Goal: Find specific page/section: Find specific page/section

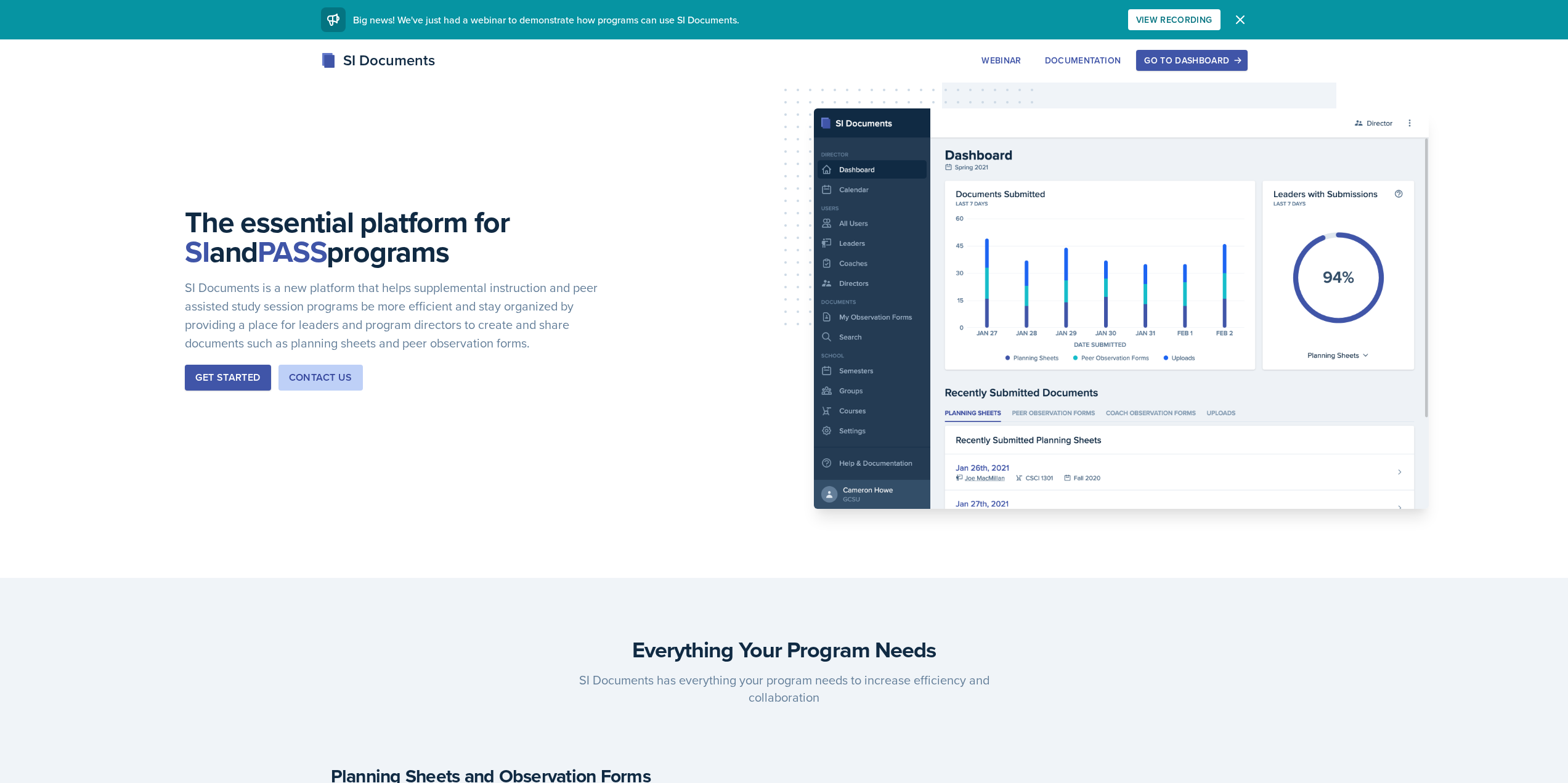
click at [1193, 58] on div "Go to Dashboard" at bounding box center [1191, 60] width 95 height 10
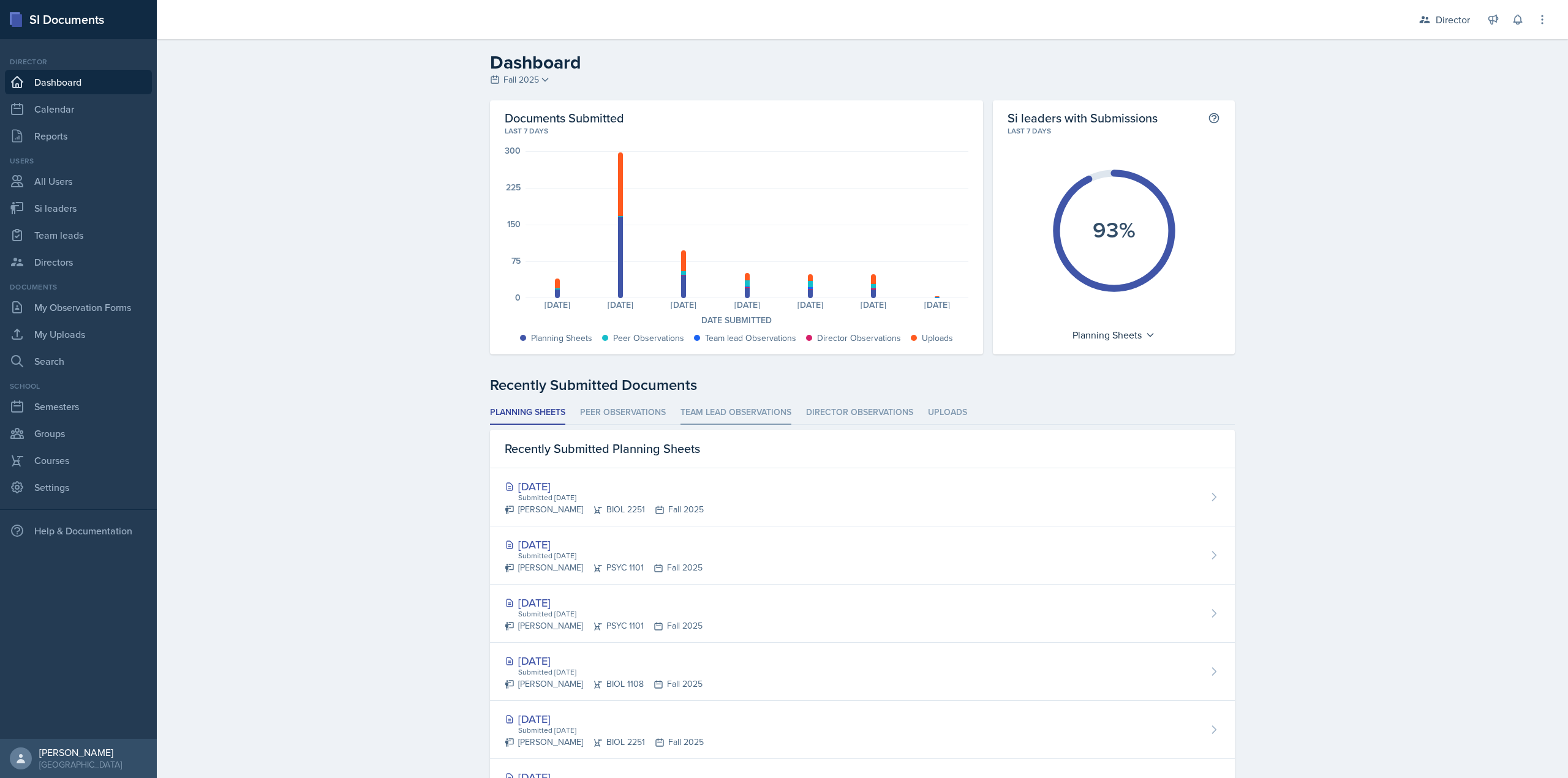
click at [733, 418] on li "Team lead Observations" at bounding box center [735, 413] width 110 height 24
click at [661, 423] on li "Peer Observations" at bounding box center [622, 413] width 85 height 24
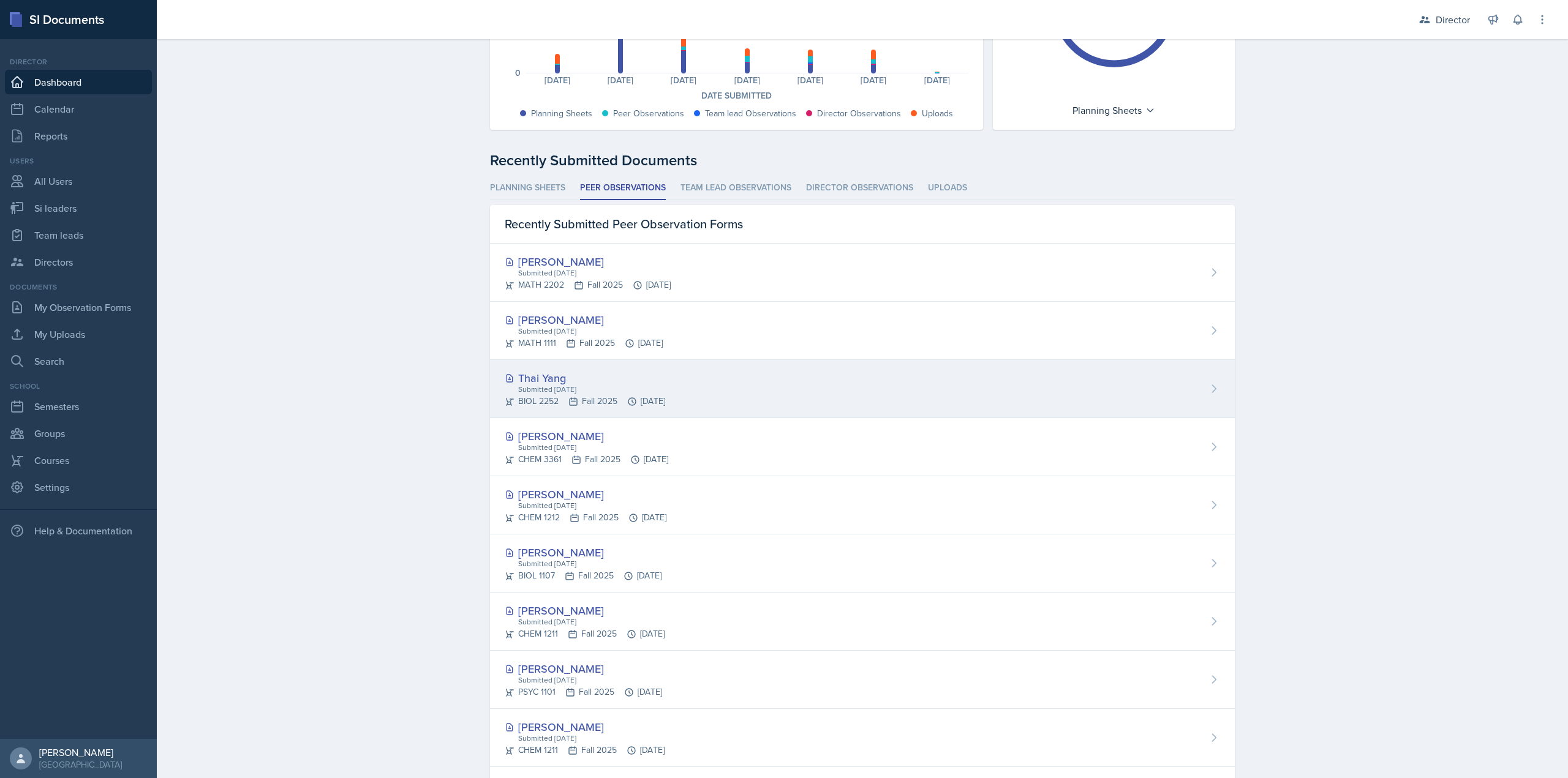
scroll to position [245, 0]
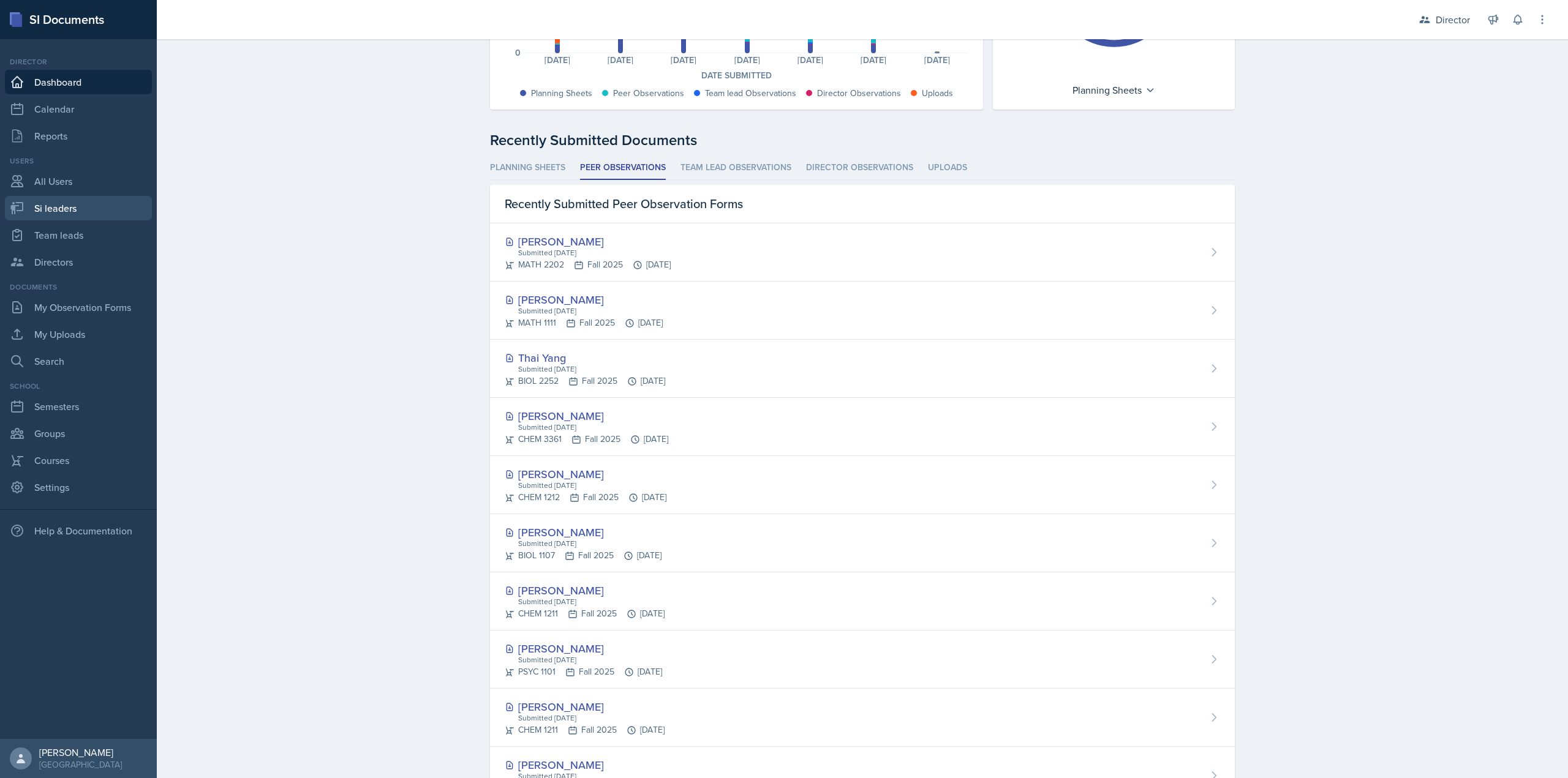
click at [74, 208] on link "Si leaders" at bounding box center [78, 208] width 147 height 25
select select "2bed604d-1099-4043-b1bc-2365e8740244"
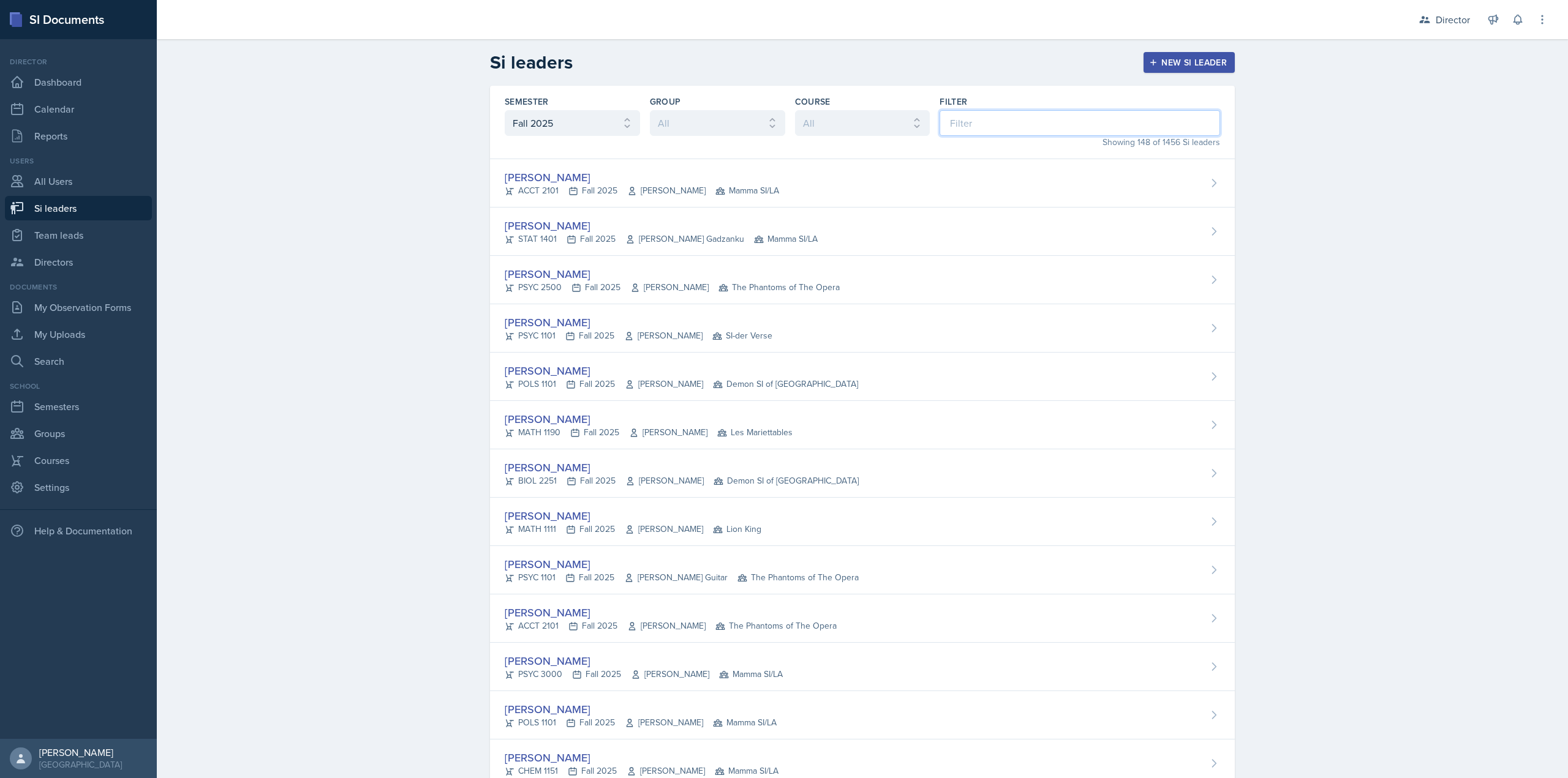
click at [952, 118] on input at bounding box center [1080, 123] width 280 height 26
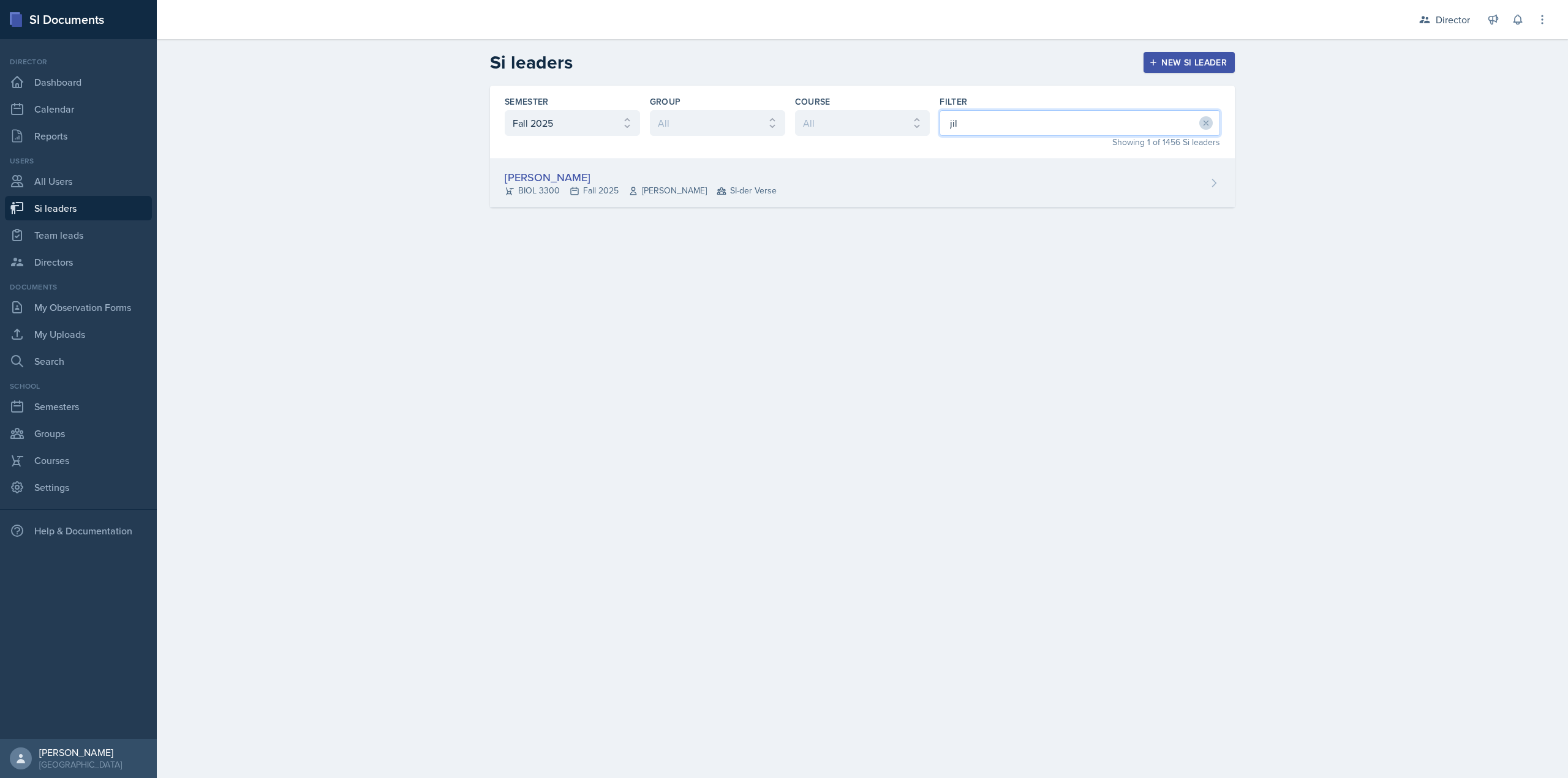
type input "jil"
click at [888, 177] on div "Jillian Guye BIOL 3300 Fall 2025 Richard Quintana Feliciano SI-der Verse" at bounding box center [862, 183] width 745 height 48
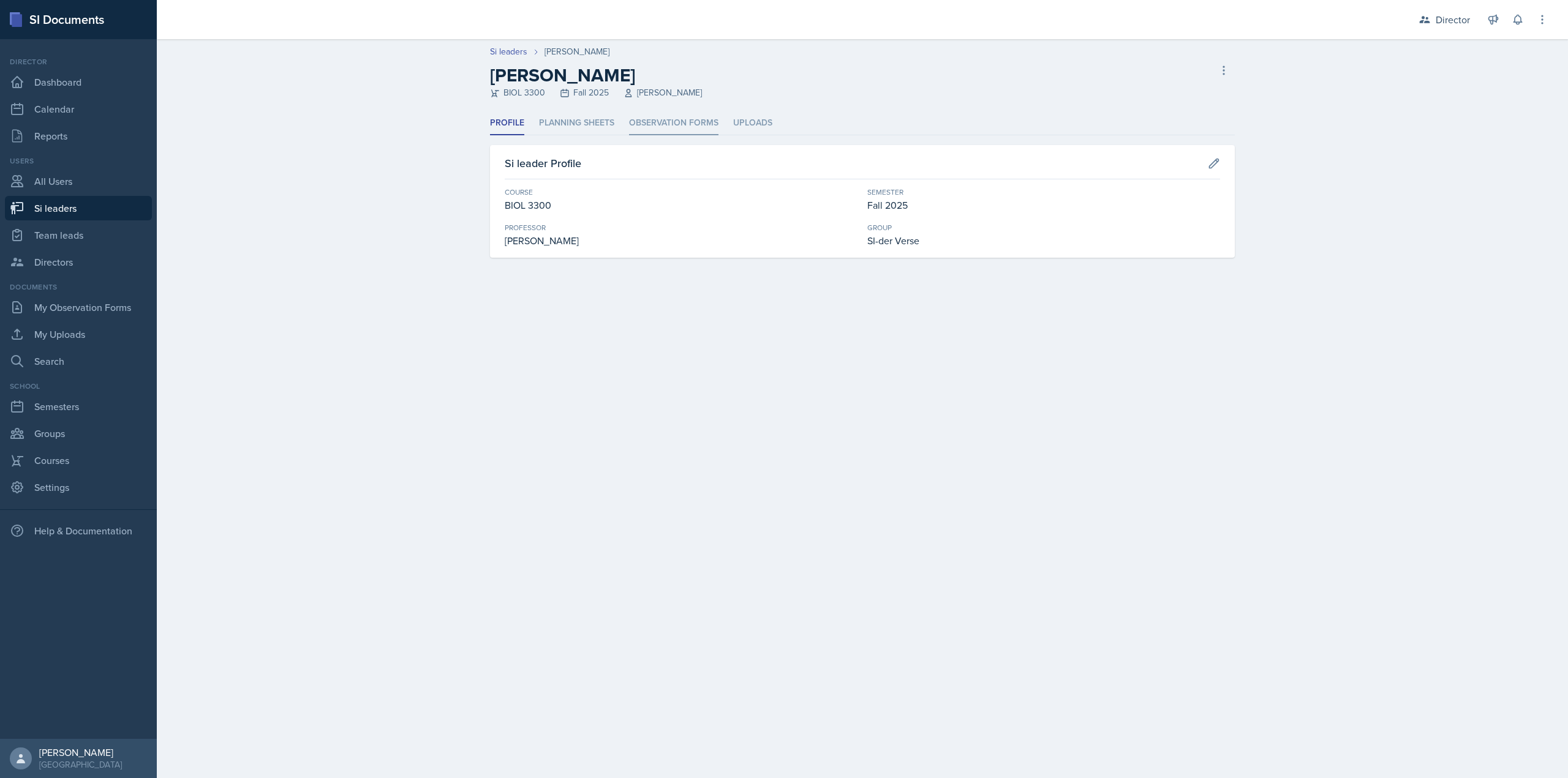
click at [659, 121] on li "Observation Forms" at bounding box center [673, 123] width 89 height 24
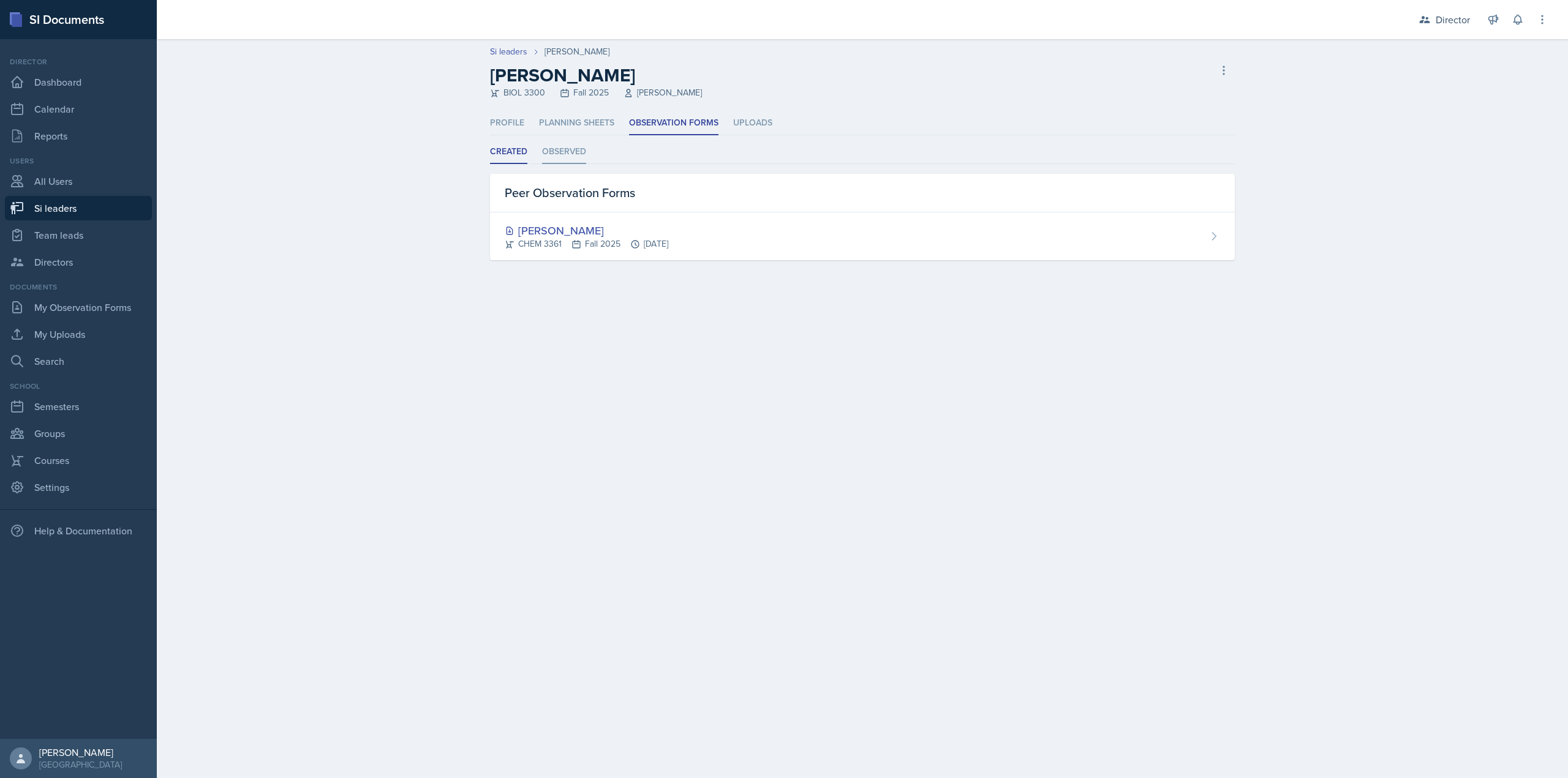
click at [562, 153] on li "Observed" at bounding box center [564, 152] width 44 height 24
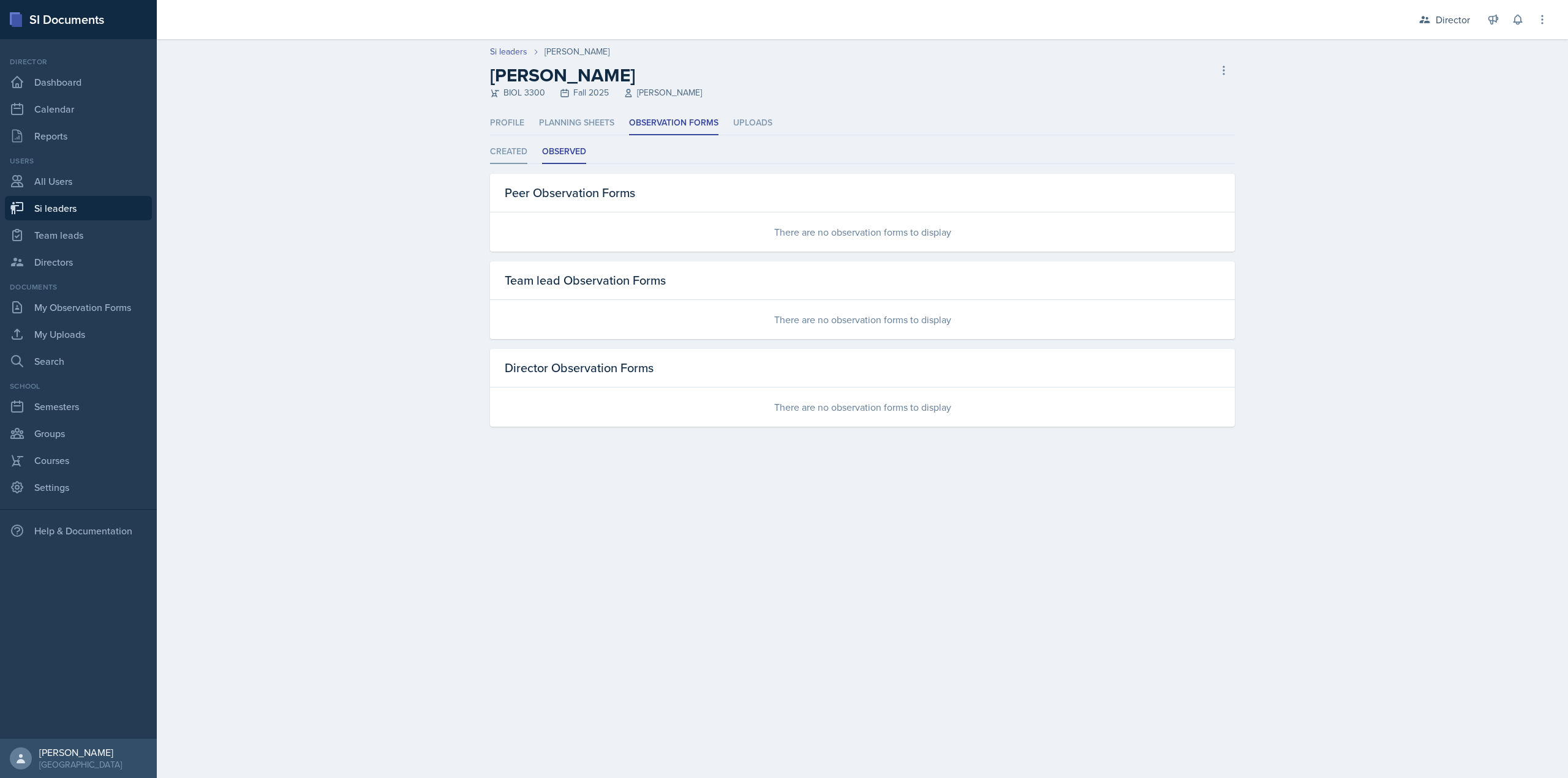
click at [517, 153] on li "Created" at bounding box center [508, 152] width 37 height 24
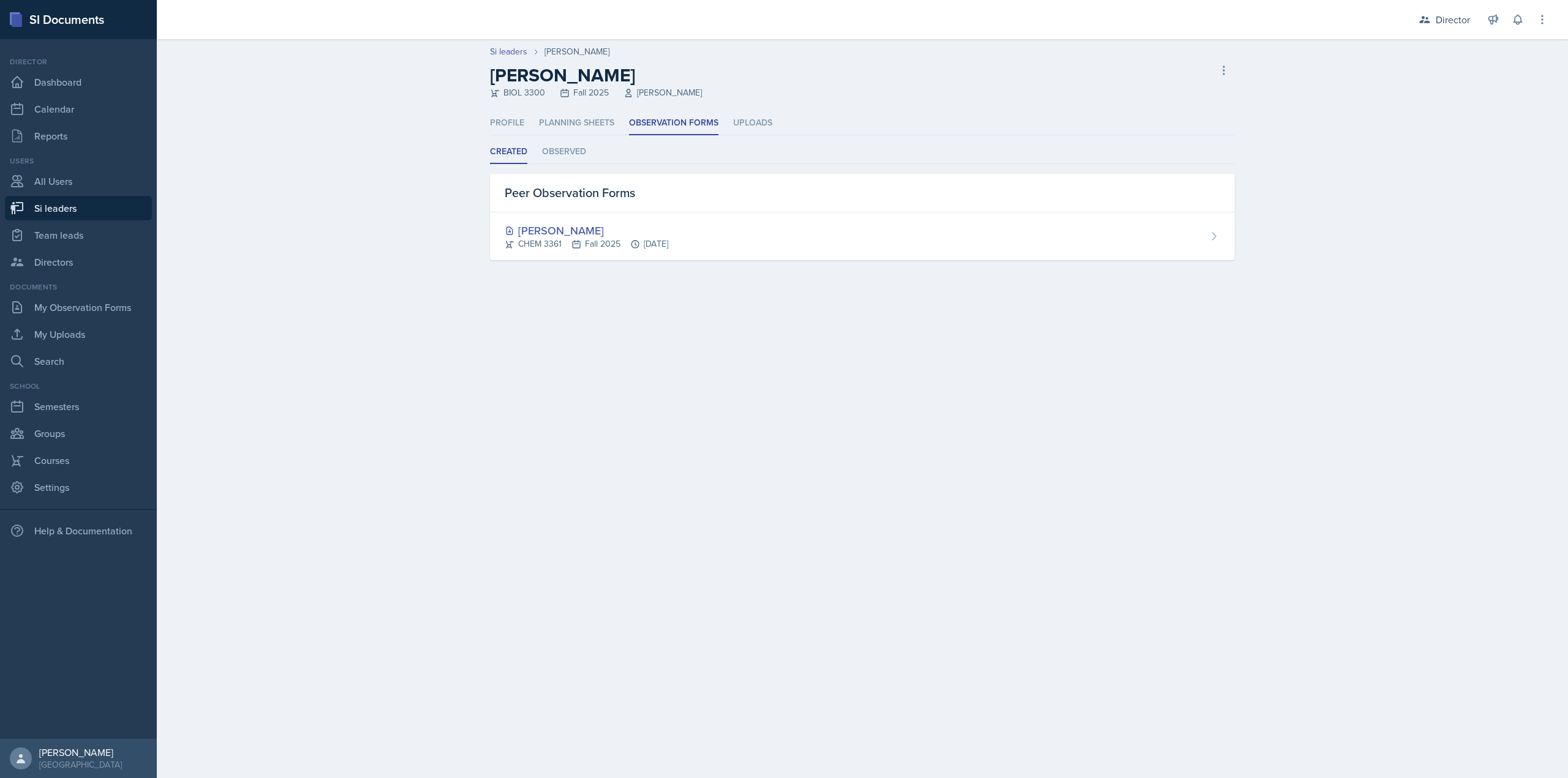
select select "2bed604d-1099-4043-b1bc-2365e8740244"
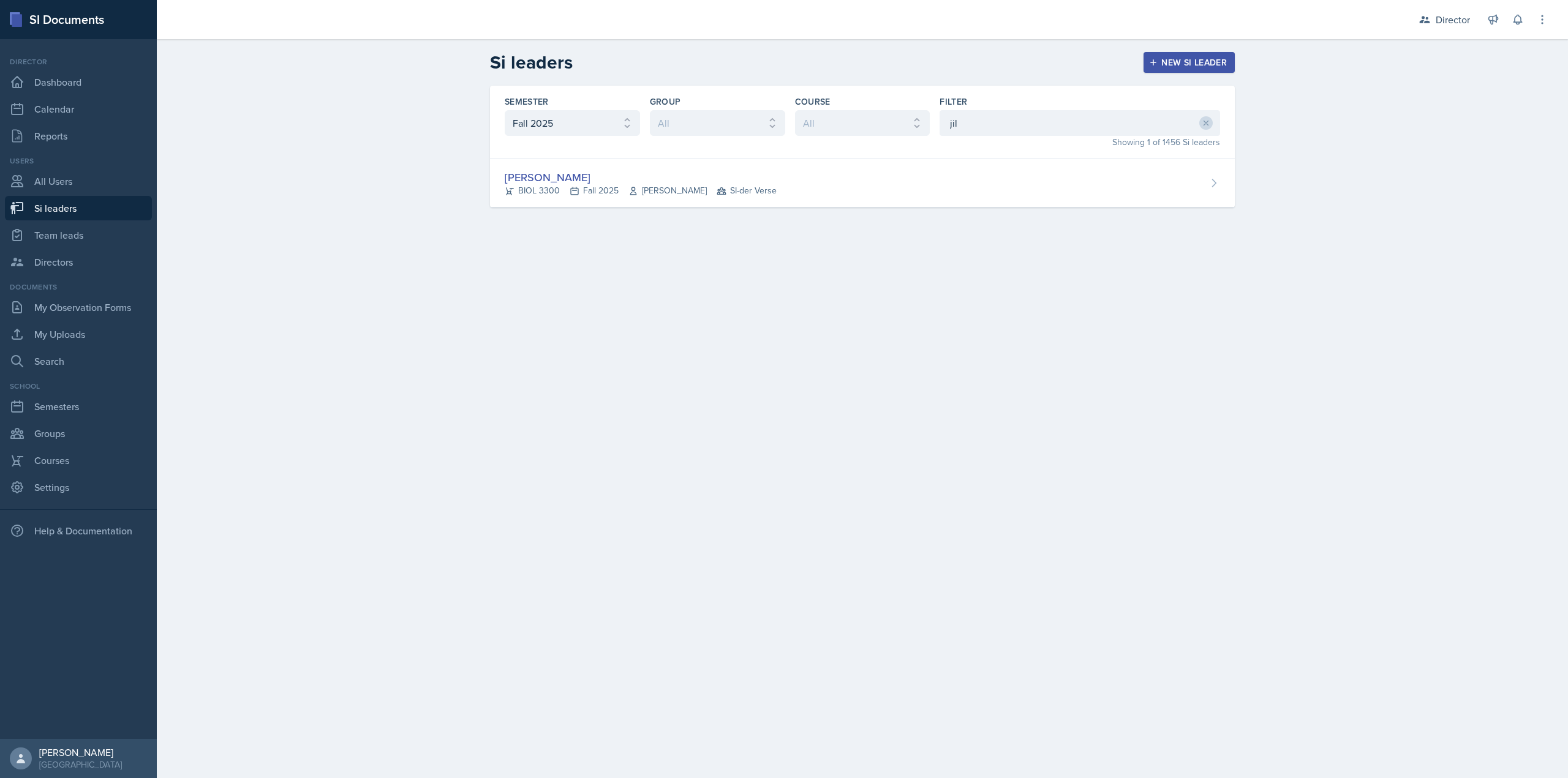
click at [1131, 97] on div "Filter" at bounding box center [1080, 102] width 280 height 12
click at [1063, 131] on input "jil" at bounding box center [1080, 123] width 280 height 26
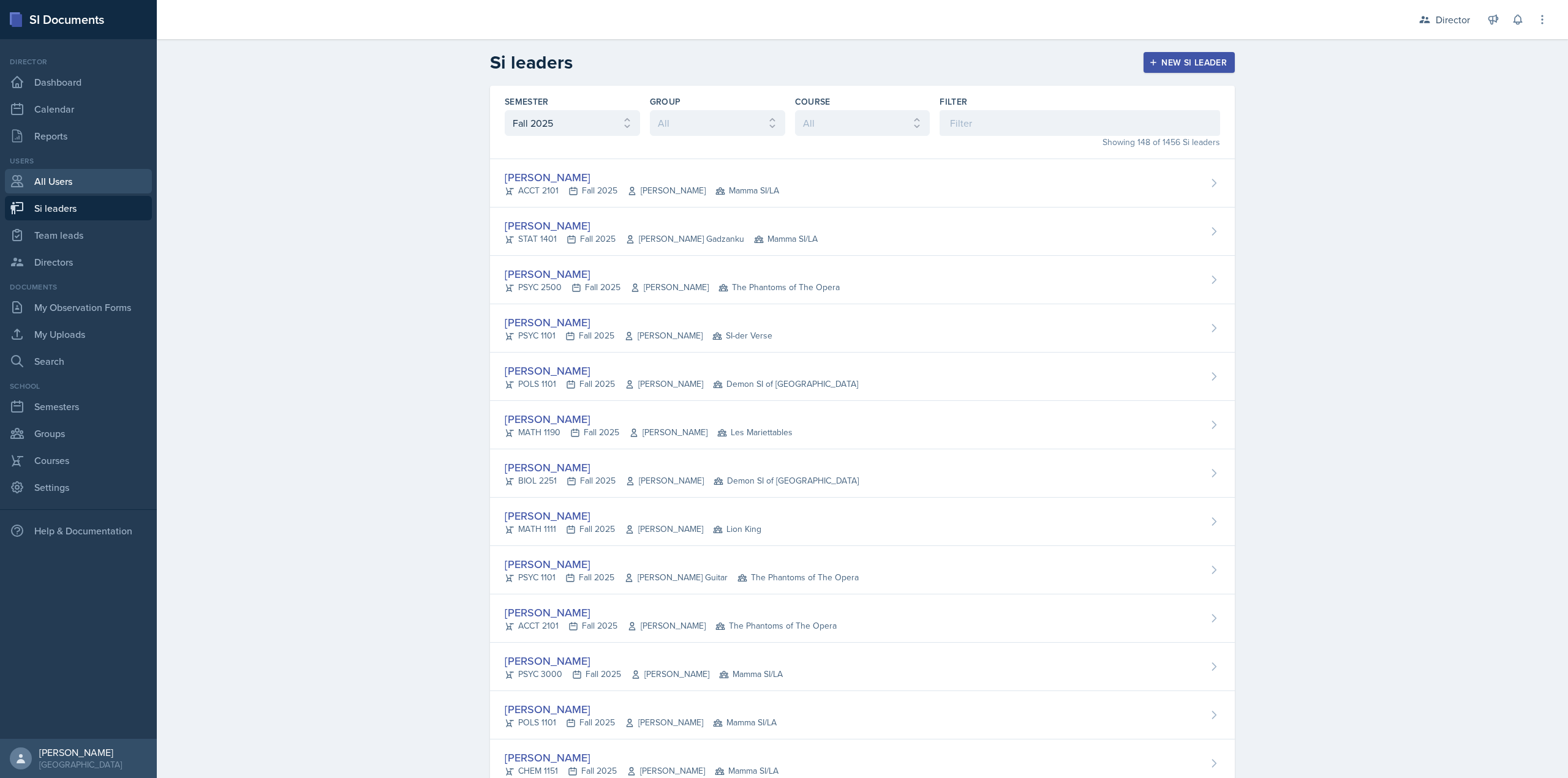
click at [79, 179] on link "All Users" at bounding box center [78, 181] width 147 height 25
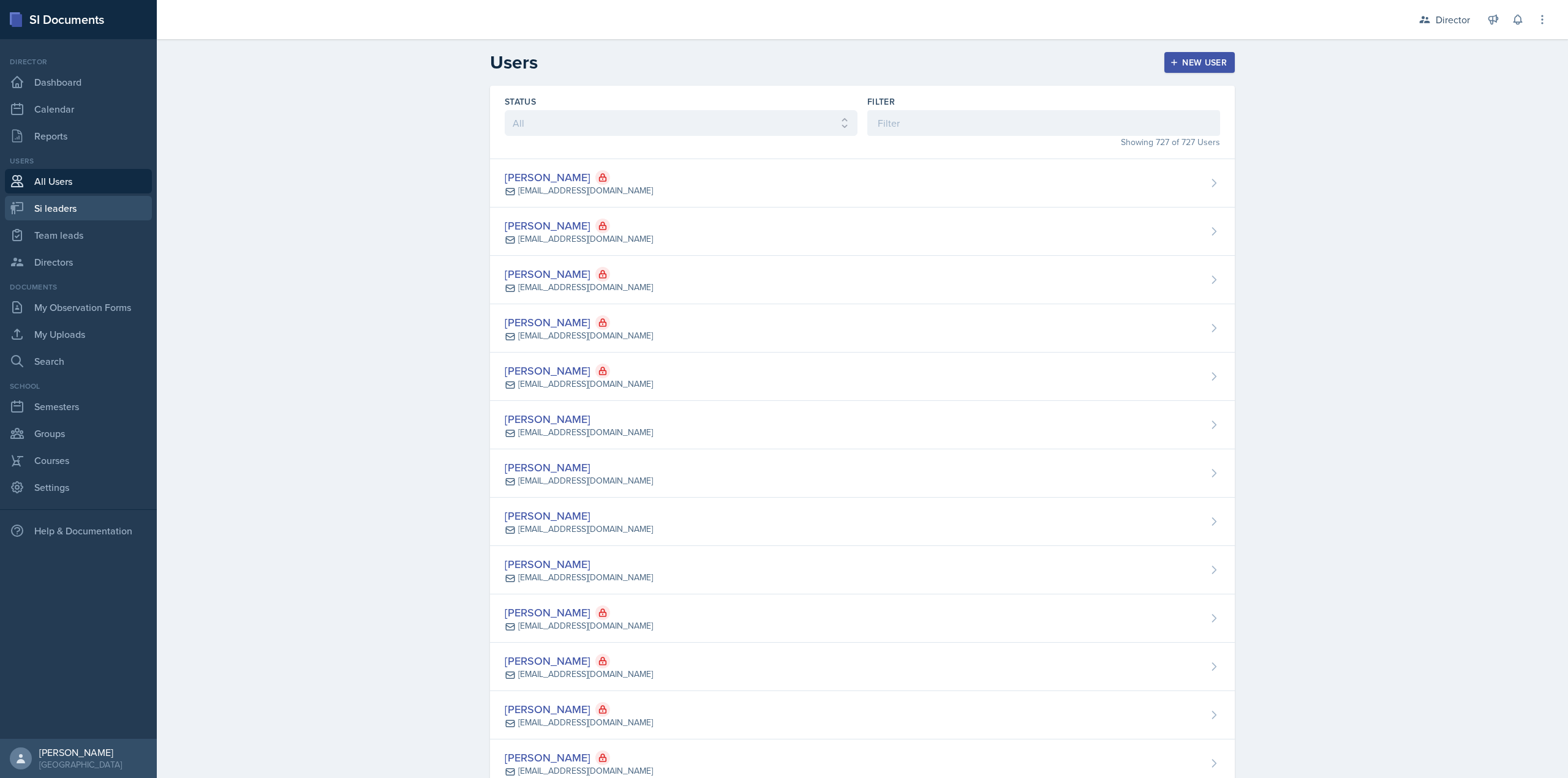
click at [78, 200] on link "Si leaders" at bounding box center [78, 208] width 147 height 25
select select "2bed604d-1099-4043-b1bc-2365e8740244"
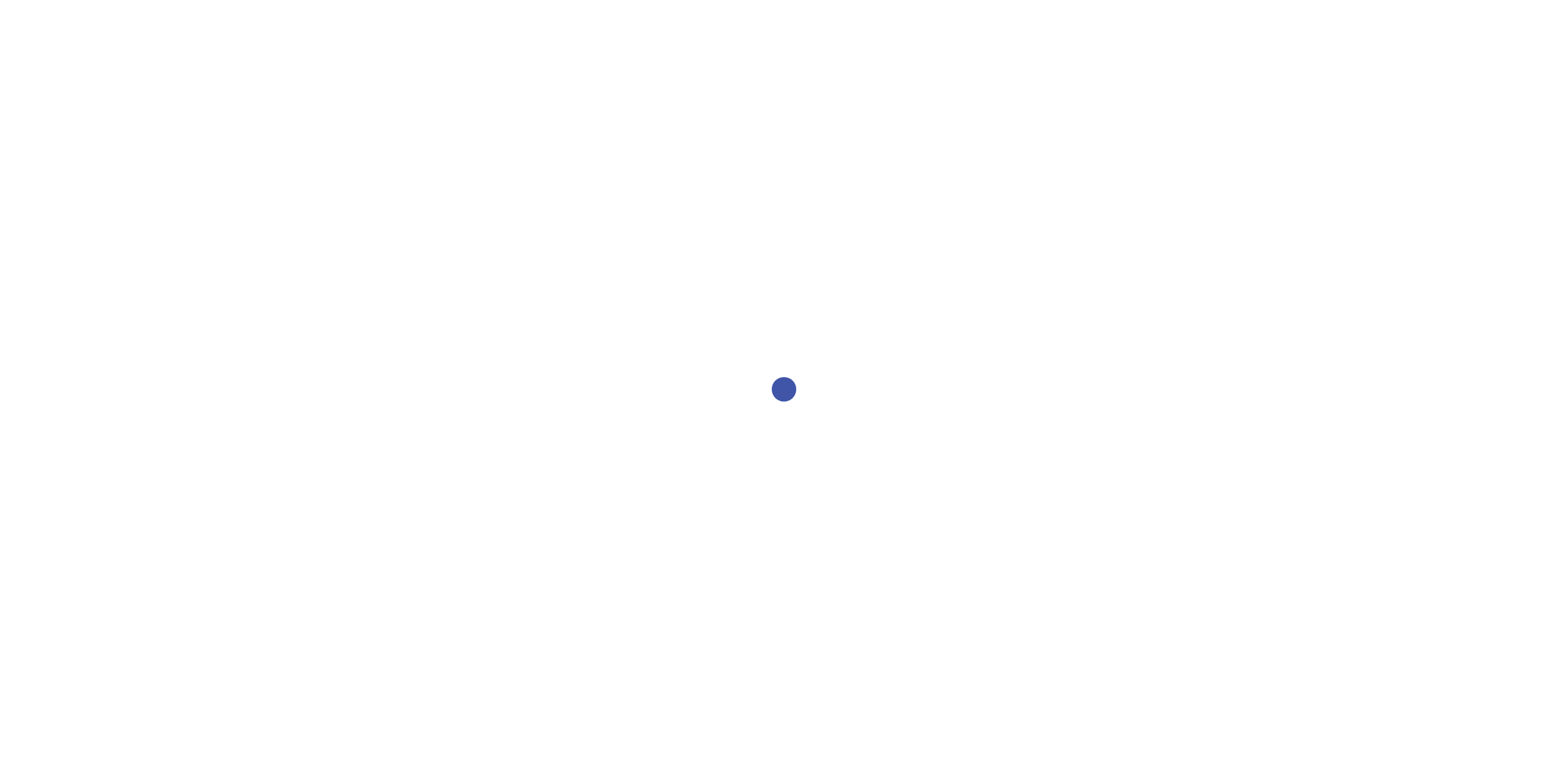
select select "2bed604d-1099-4043-b1bc-2365e8740244"
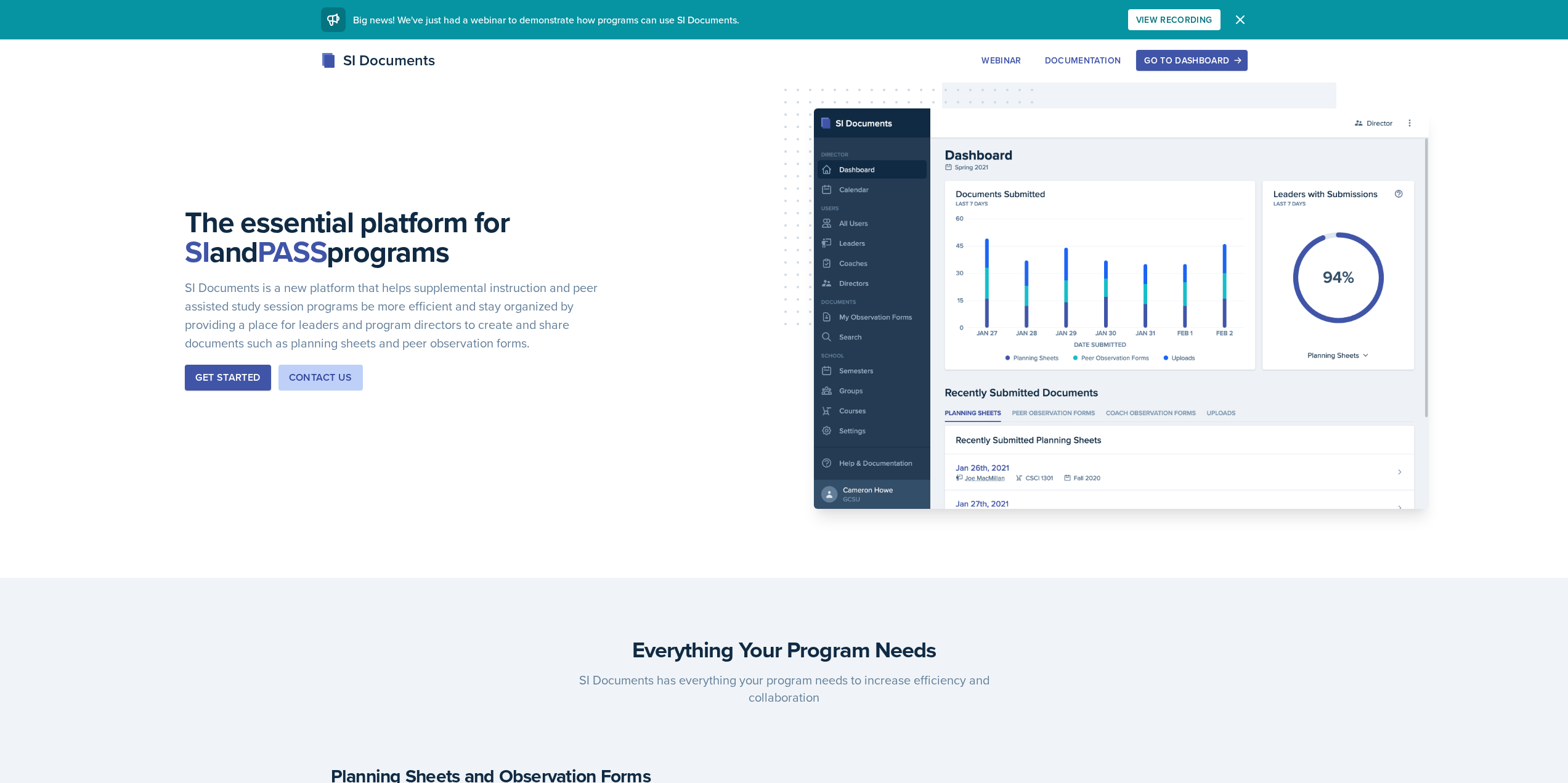
click at [1159, 55] on div "Go to Dashboard" at bounding box center [1191, 60] width 95 height 10
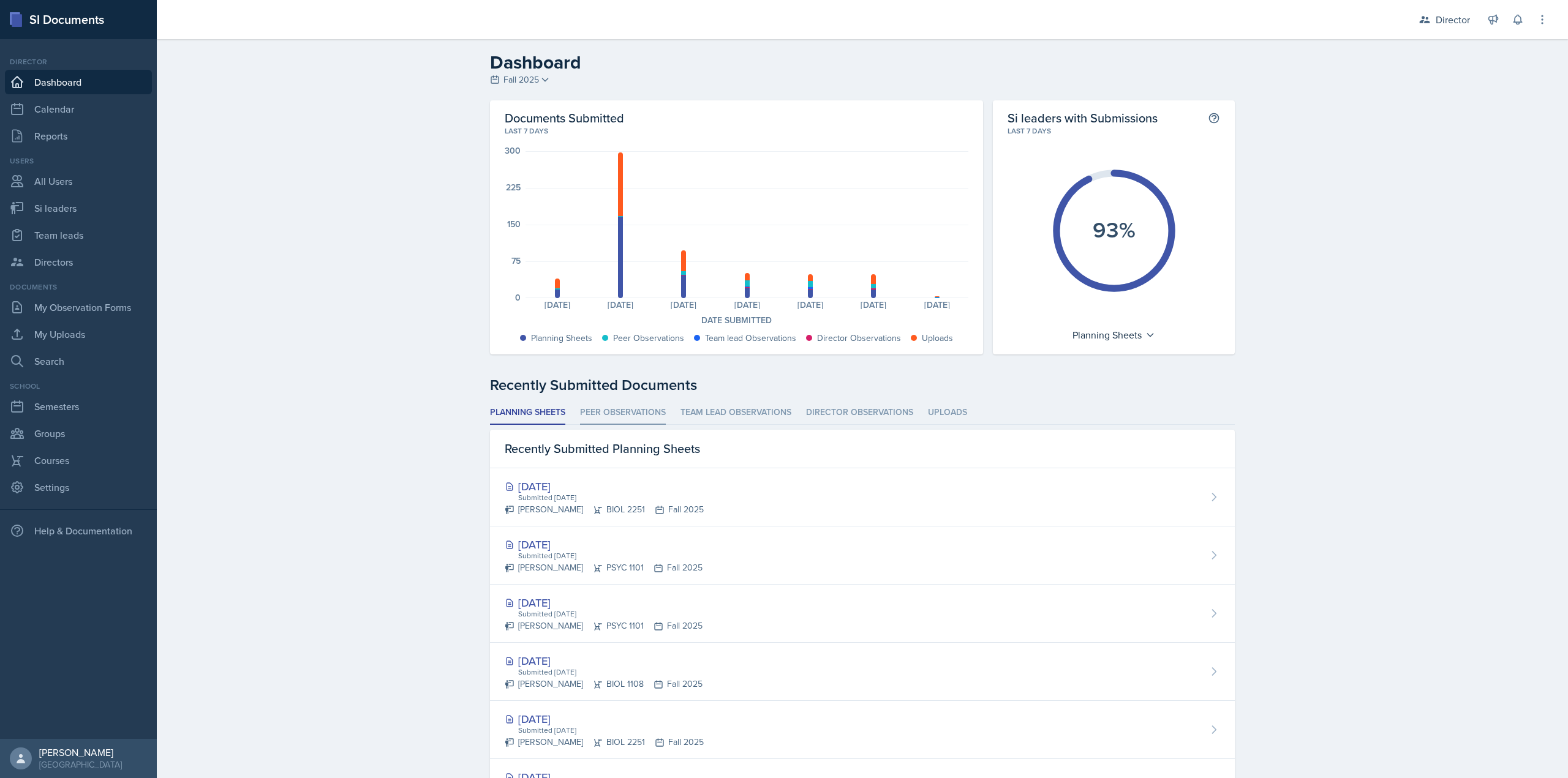
click at [629, 407] on li "Peer Observations" at bounding box center [622, 413] width 85 height 24
click at [707, 410] on li "Team lead Observations" at bounding box center [735, 413] width 110 height 24
click at [641, 406] on li "Peer Observations" at bounding box center [622, 413] width 85 height 24
click at [537, 398] on div "Recently Submitted Documents Planning Sheets Peer Observations Team lead Observ…" at bounding box center [862, 712] width 745 height 675
click at [526, 413] on li "Planning Sheets" at bounding box center [527, 413] width 75 height 24
